Goal: Task Accomplishment & Management: Use online tool/utility

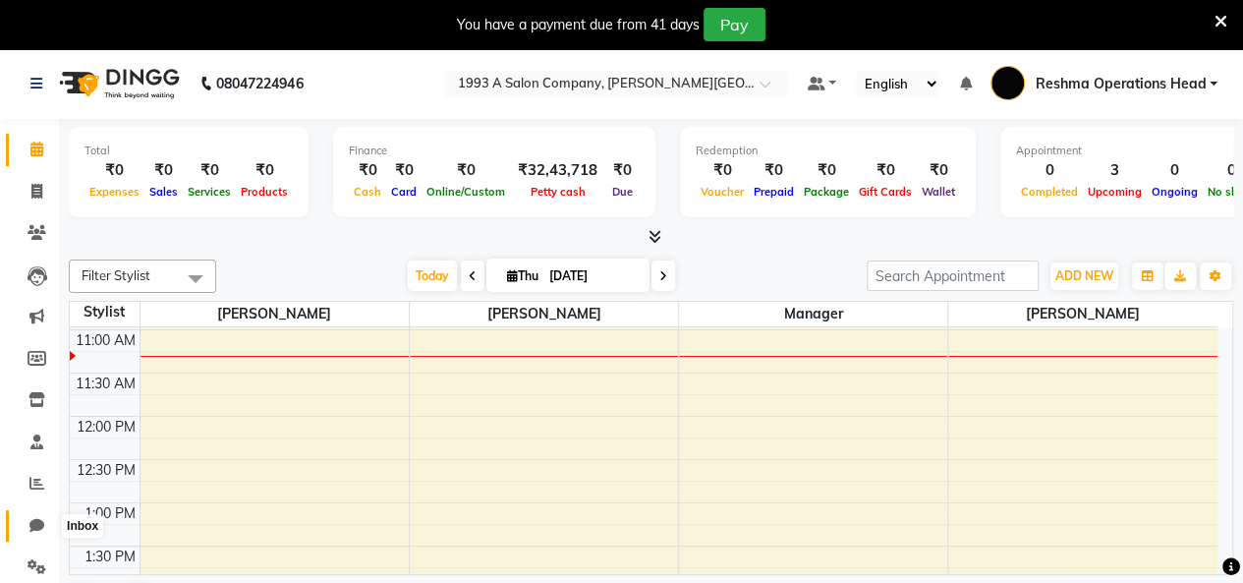
click at [37, 529] on icon at bounding box center [36, 525] width 15 height 15
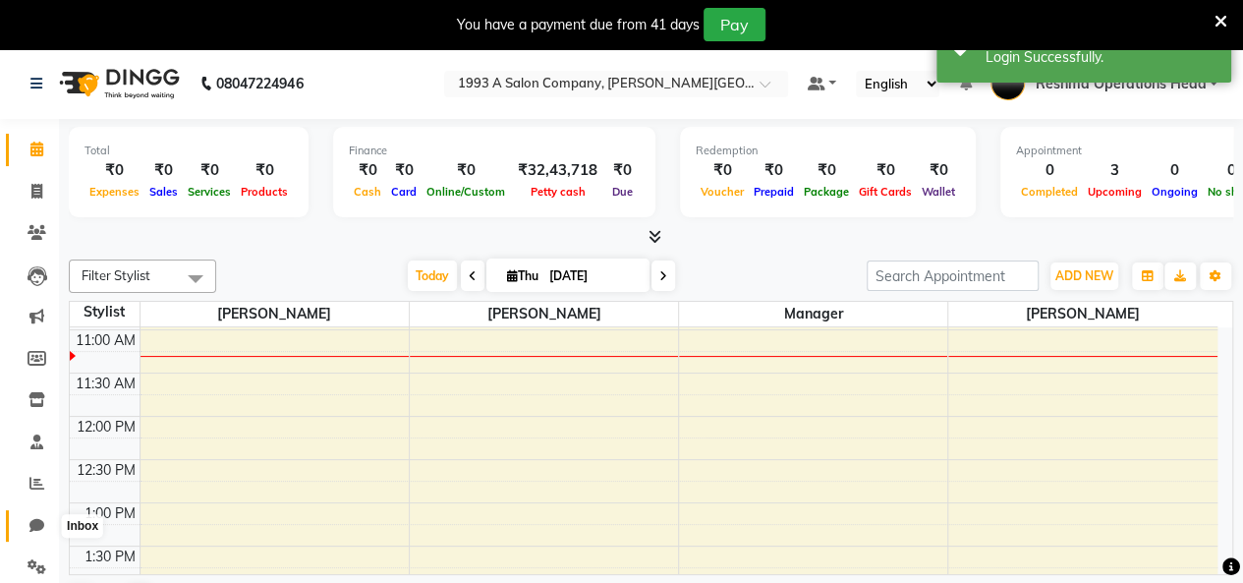
select select "100"
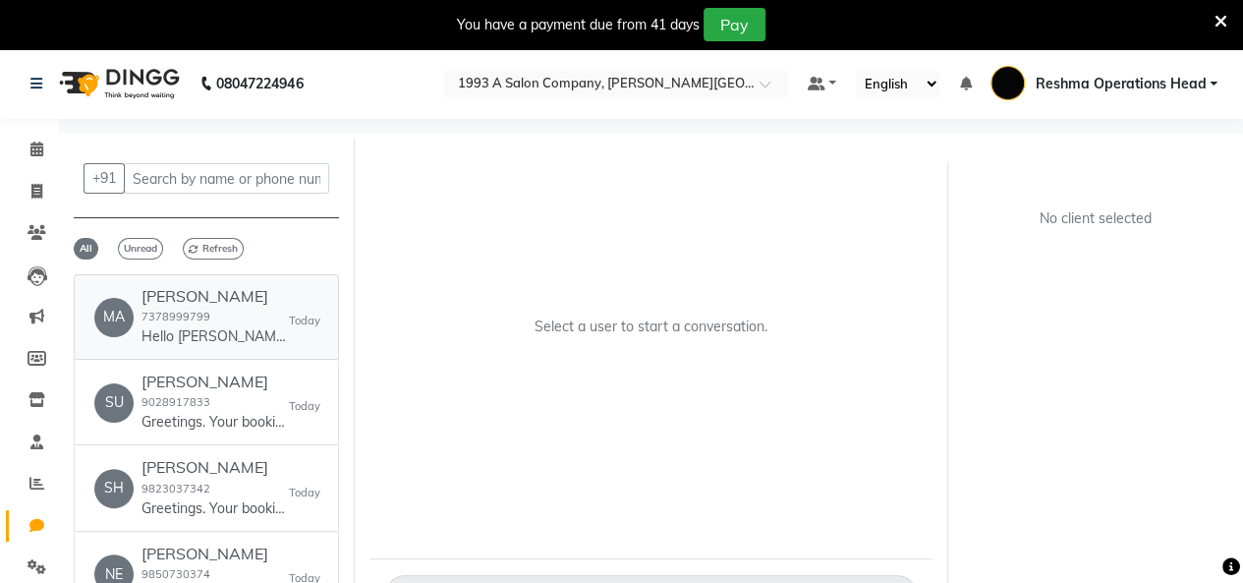
click at [228, 333] on p "Hello Mahesh 👋 Your appointment with 1993 A Salon Company is confirmed! 🎉 📅 Tod…" at bounding box center [215, 336] width 147 height 21
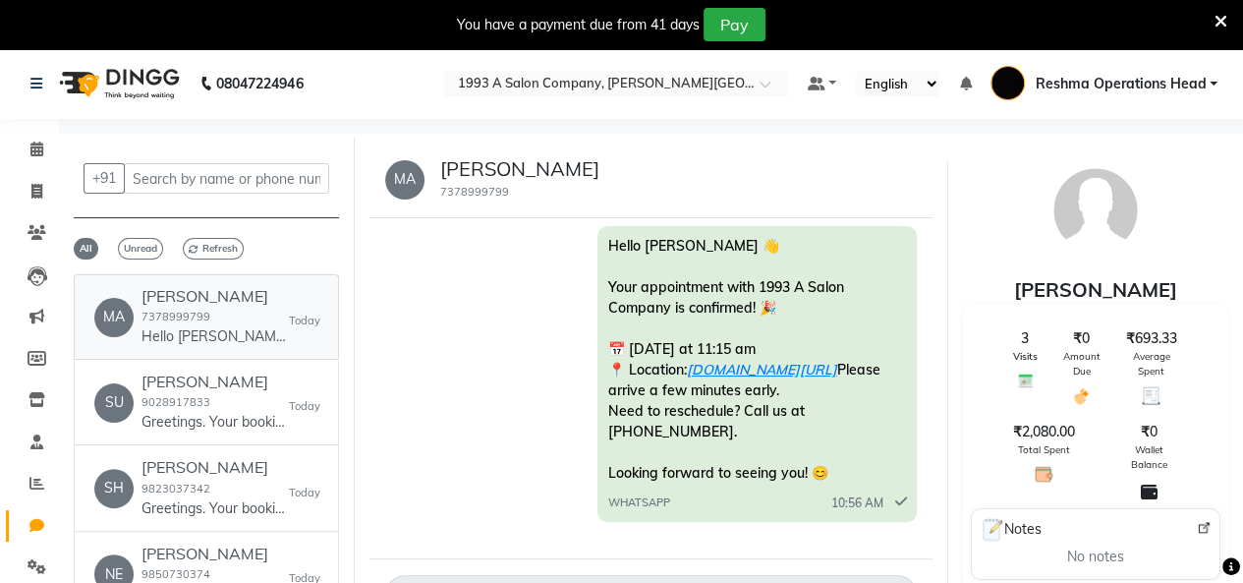
scroll to position [1386, 0]
click at [43, 317] on span at bounding box center [37, 317] width 34 height 23
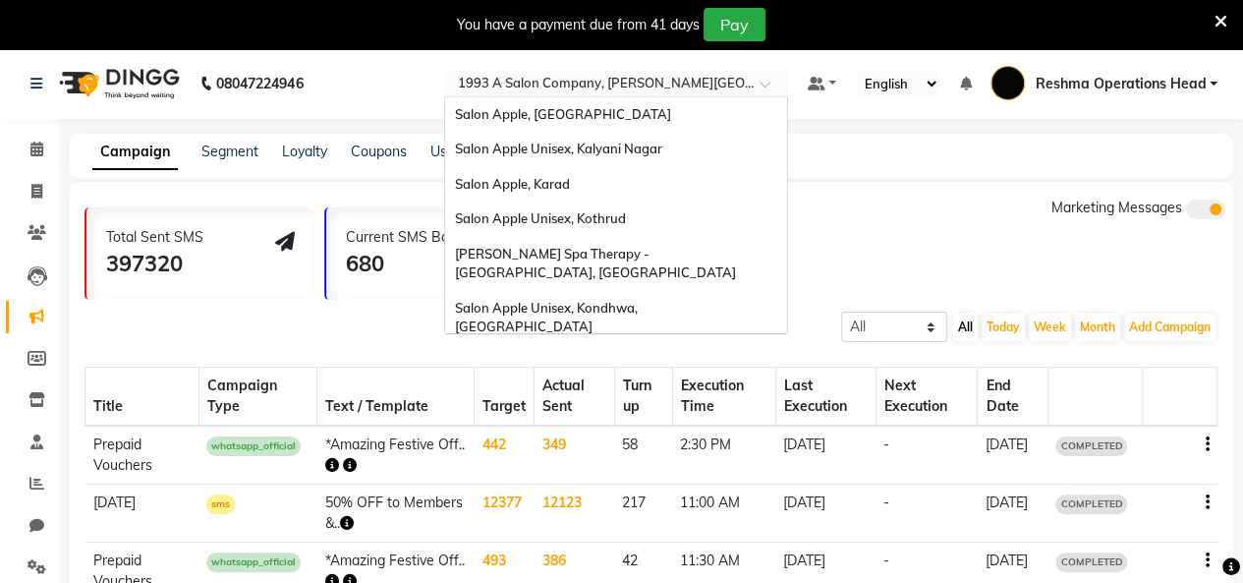
click at [635, 94] on div "Select Location × 1993 A Salon Company, Prabhat Road" at bounding box center [616, 84] width 344 height 27
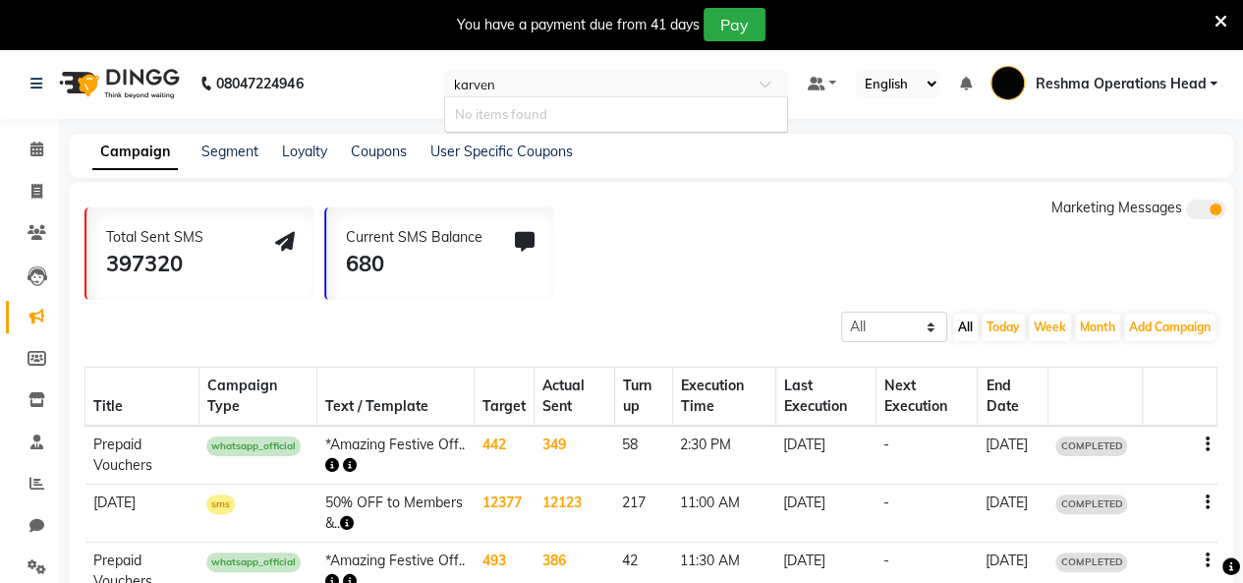
type input "karve"
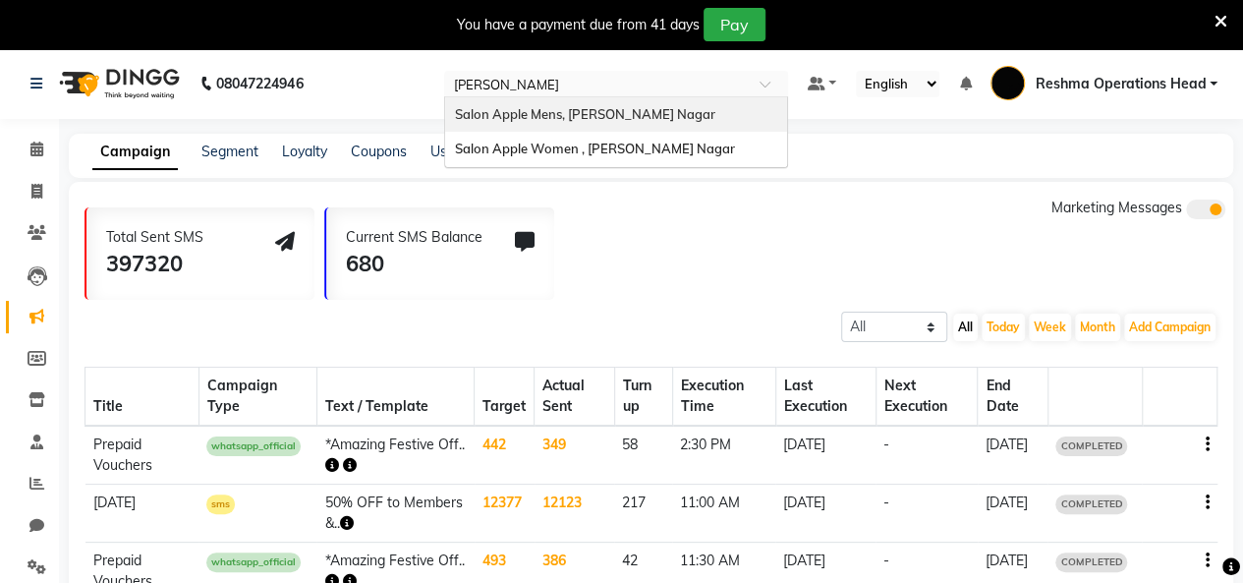
click at [623, 101] on div "Salon Apple Mens, [PERSON_NAME] Nagar" at bounding box center [616, 114] width 342 height 35
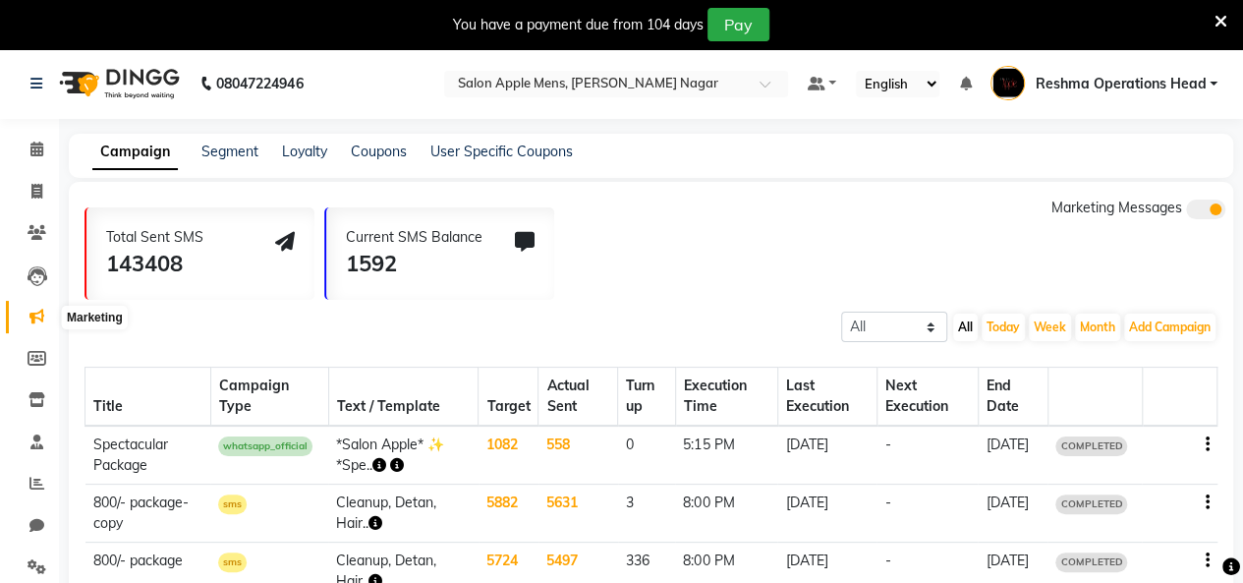
click at [31, 315] on icon at bounding box center [36, 316] width 15 height 15
click at [240, 147] on link "Segment" at bounding box center [229, 151] width 57 height 18
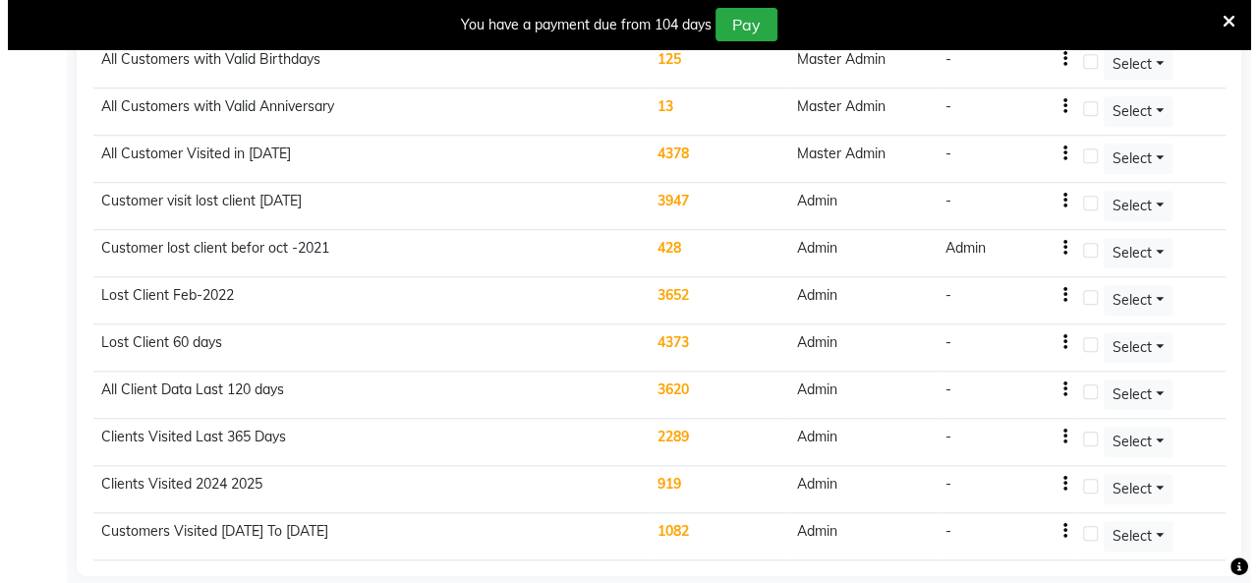
scroll to position [152, 0]
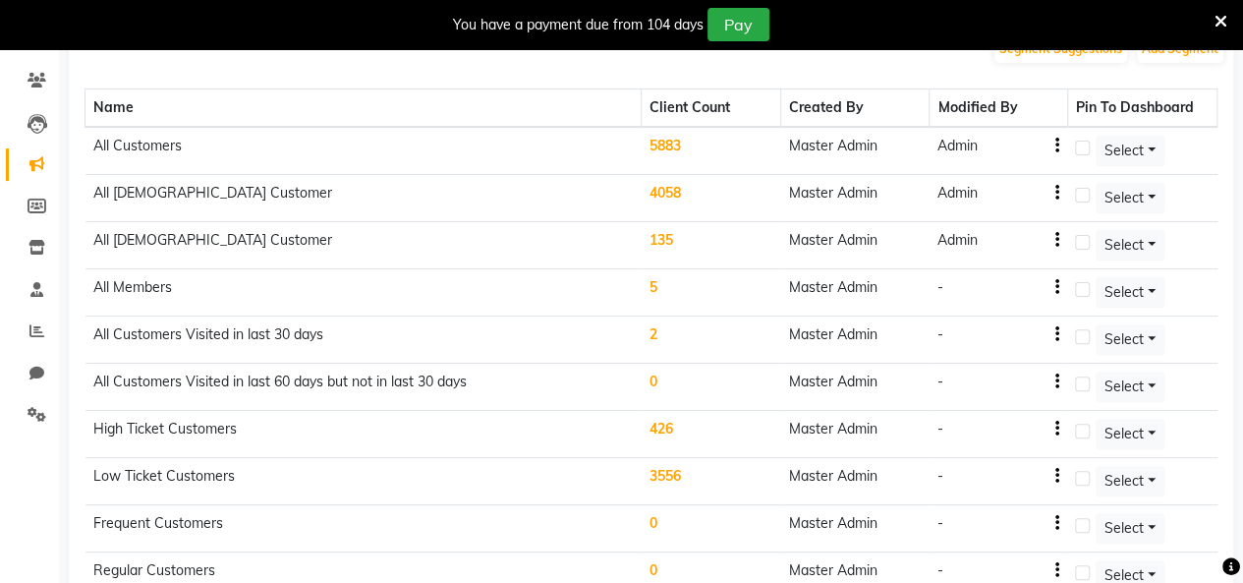
click at [669, 148] on td "5883" at bounding box center [712, 151] width 140 height 48
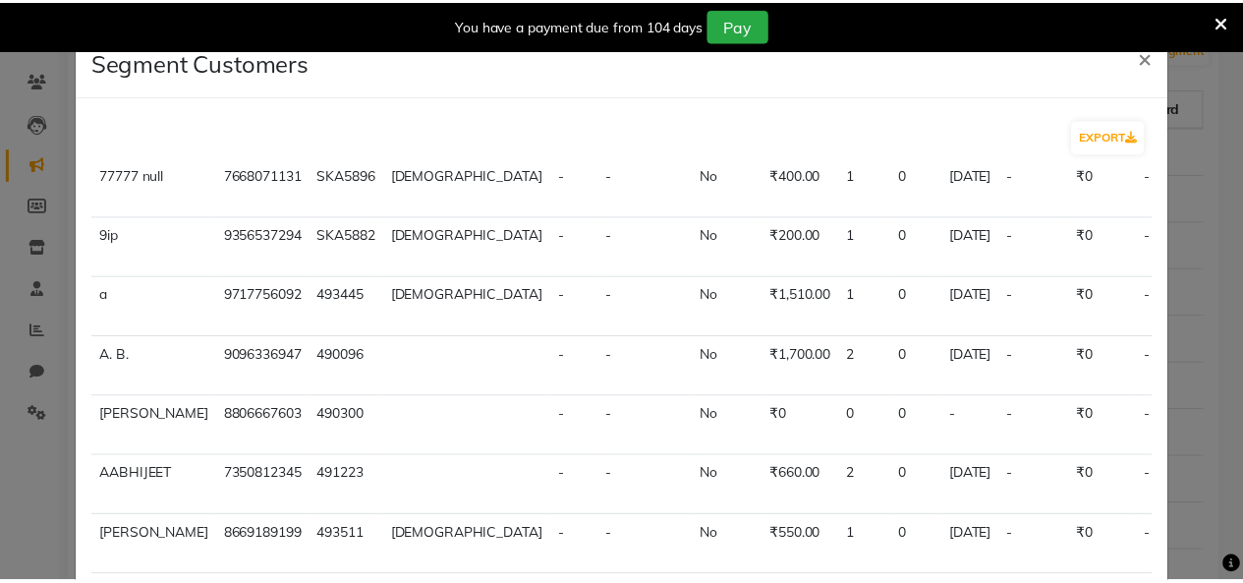
scroll to position [287, 0]
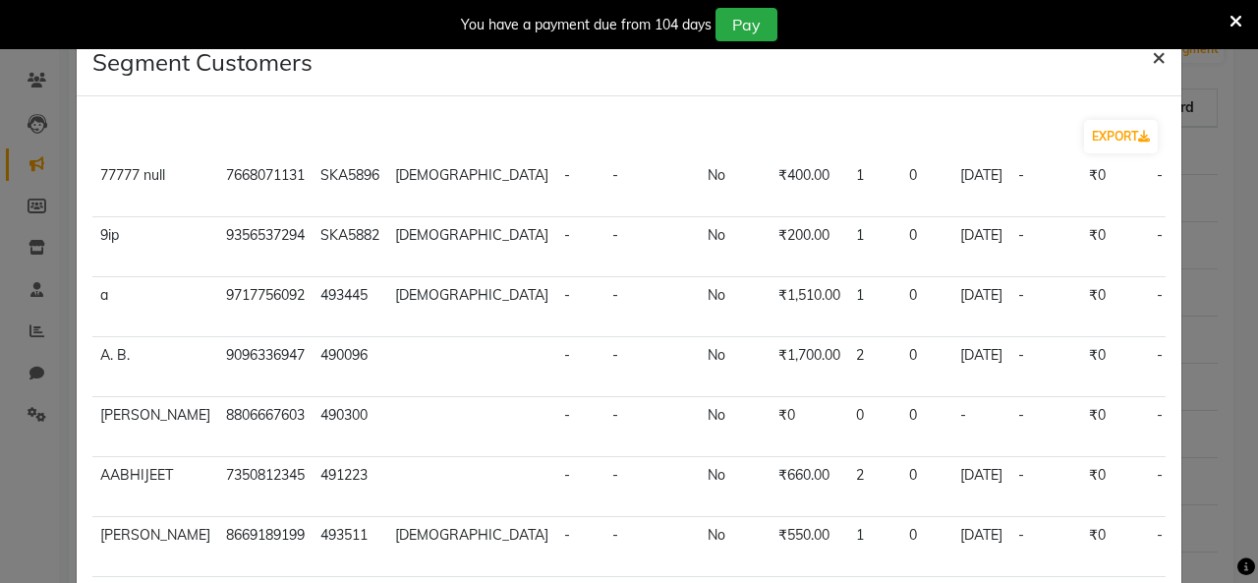
click at [1153, 50] on button "×" at bounding box center [1158, 55] width 45 height 55
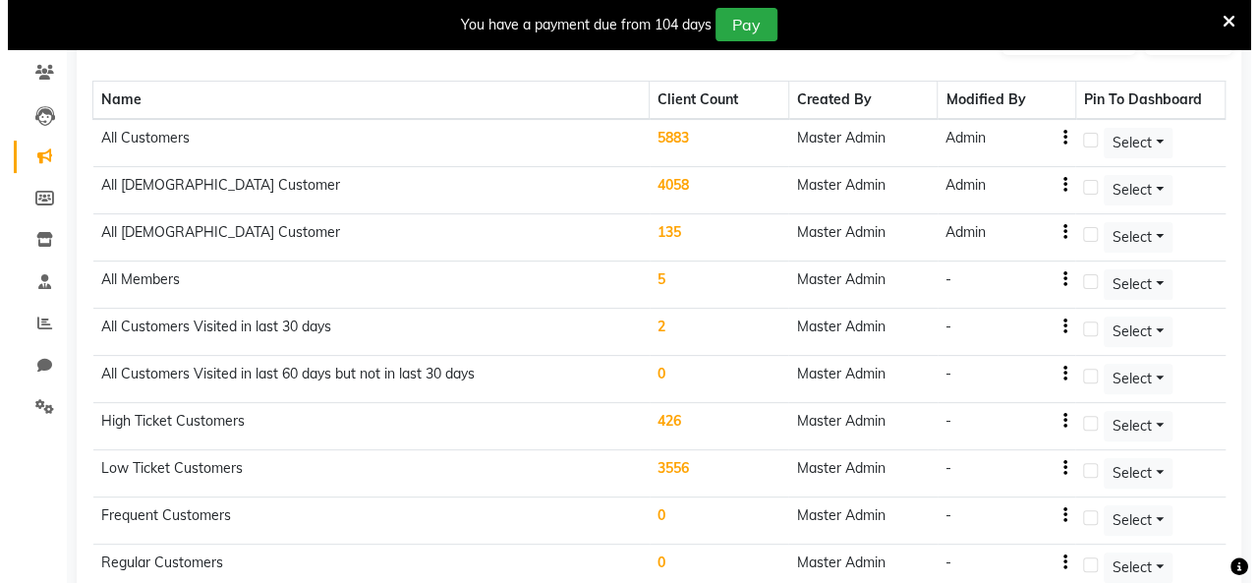
scroll to position [0, 0]
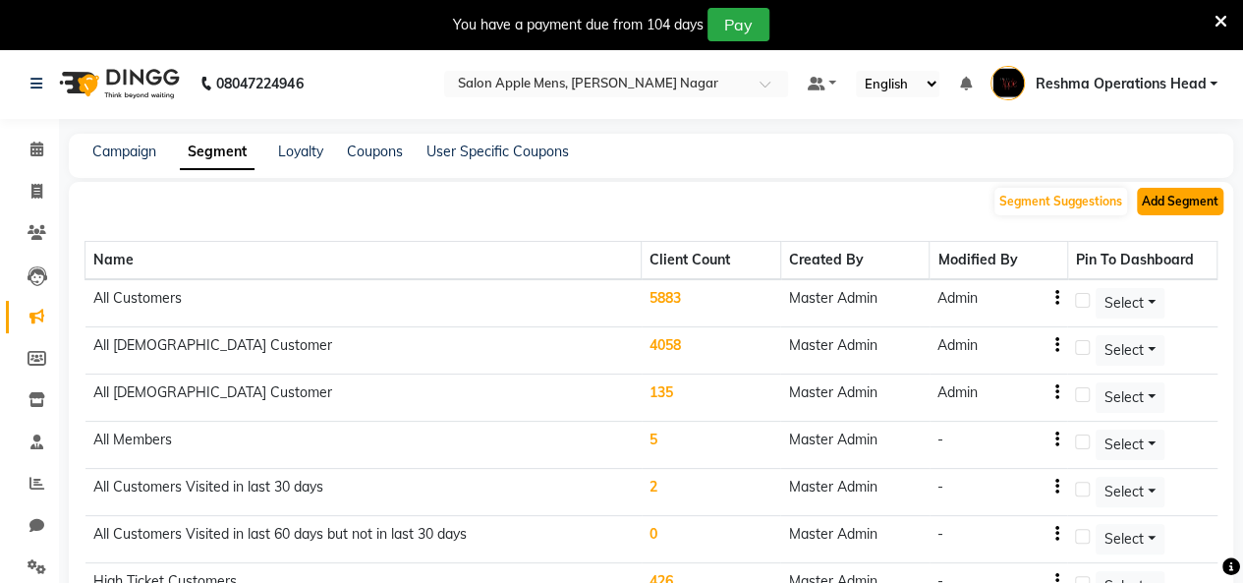
click at [1176, 199] on button "Add Segment" at bounding box center [1180, 202] width 86 height 28
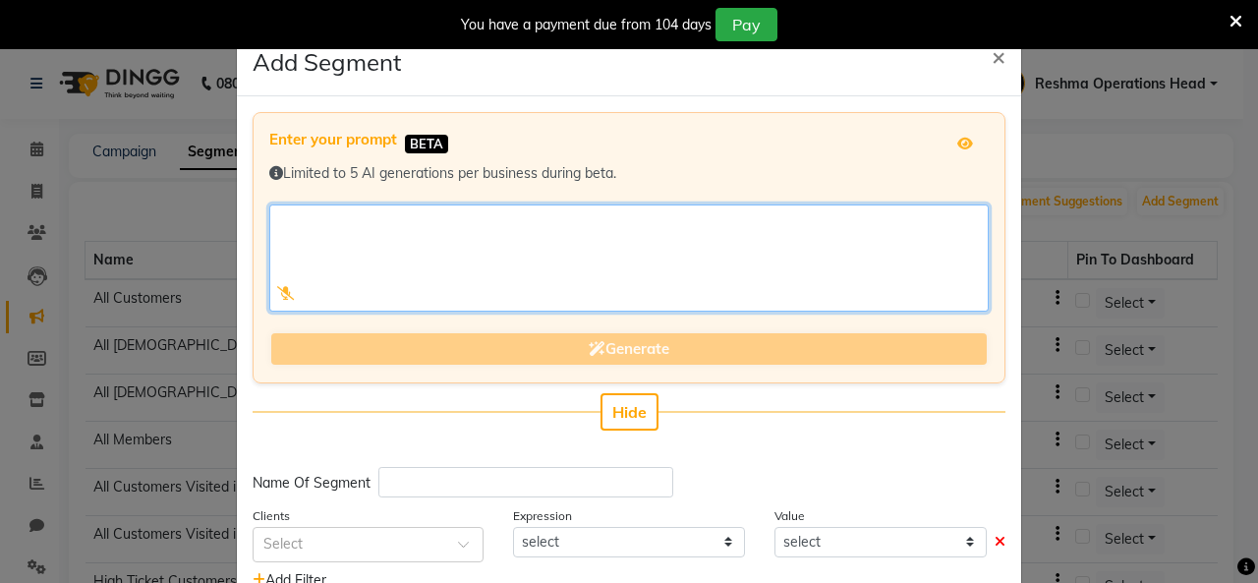
click at [370, 231] on textarea at bounding box center [628, 257] width 719 height 107
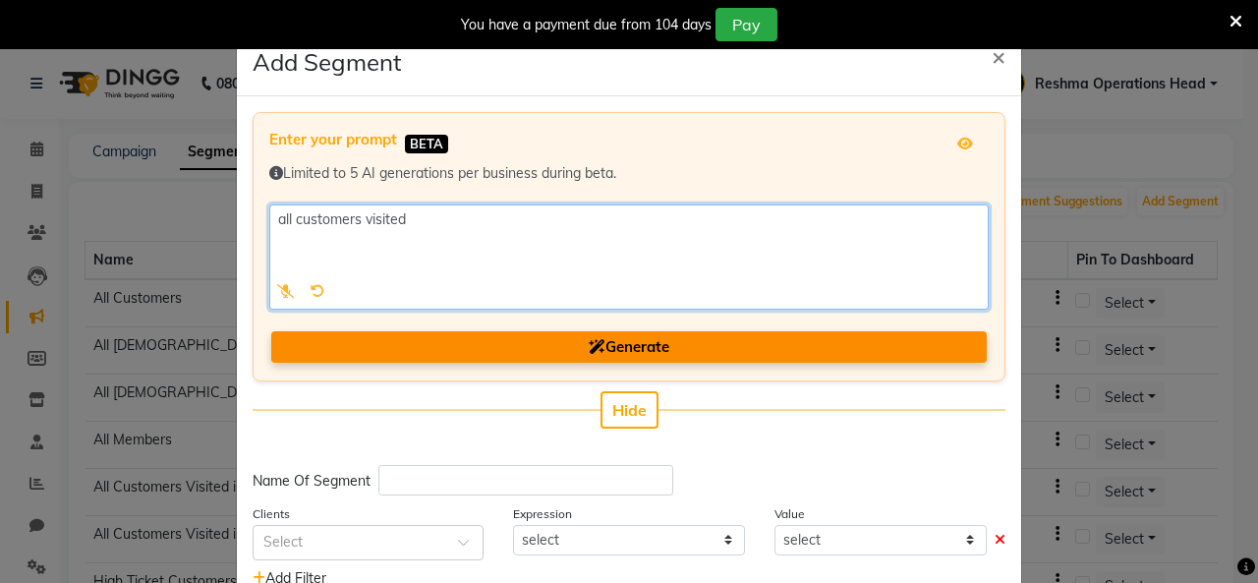
type textarea "all customers visited"
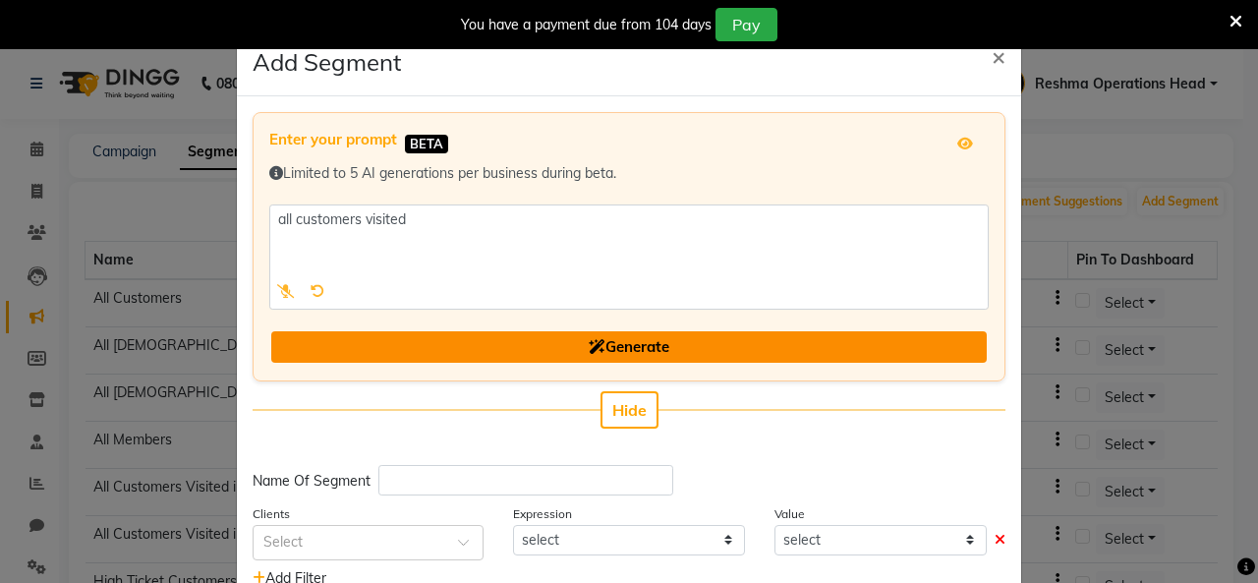
click at [645, 355] on button "Generate" at bounding box center [628, 347] width 715 height 32
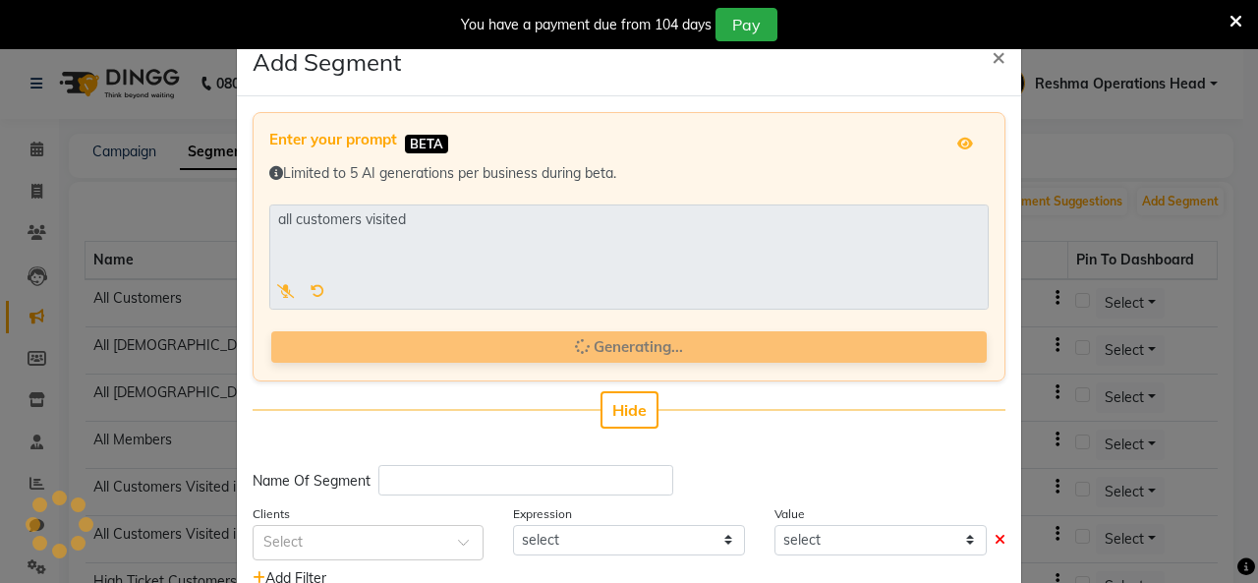
type input "All Customers Visited"
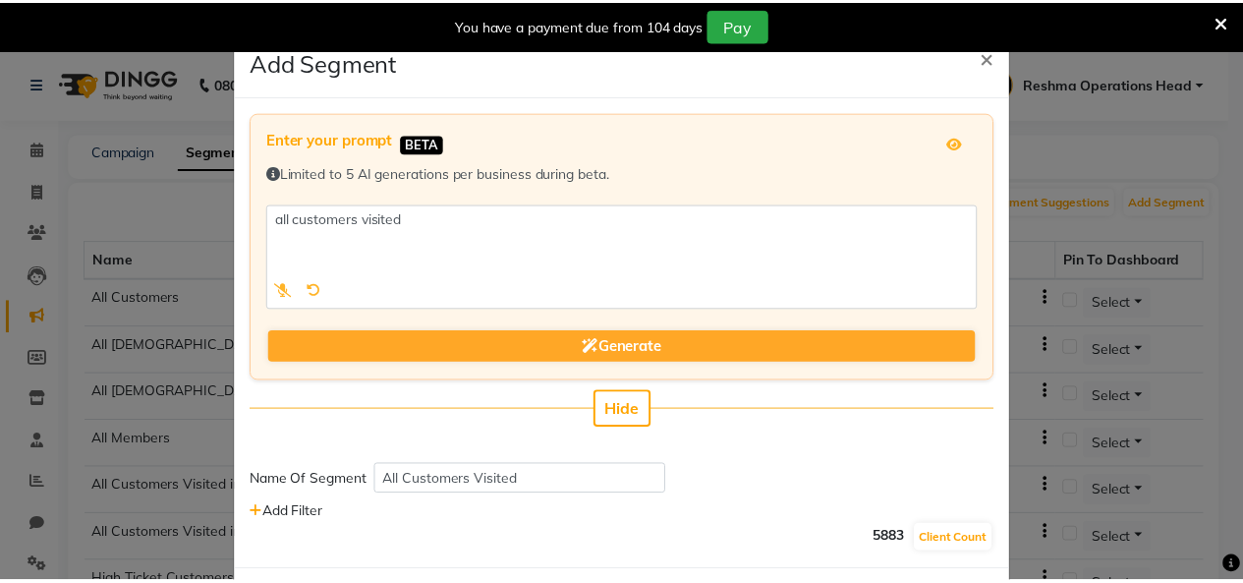
scroll to position [91, 0]
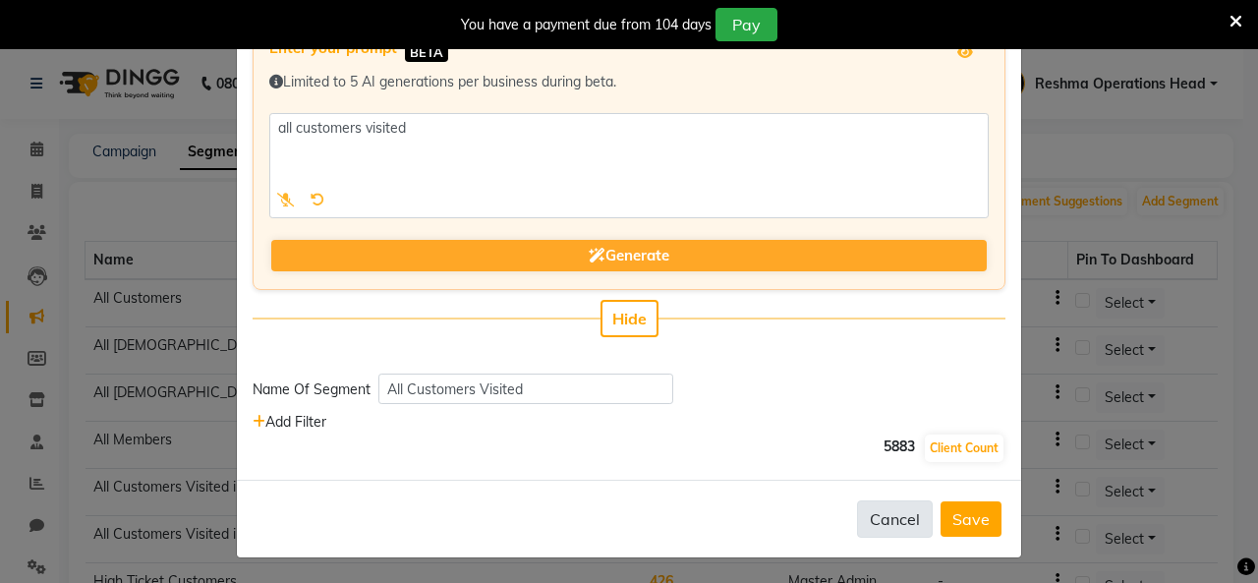
click at [881, 526] on button "Cancel" at bounding box center [895, 518] width 76 height 37
